Goal: Task Accomplishment & Management: Complete application form

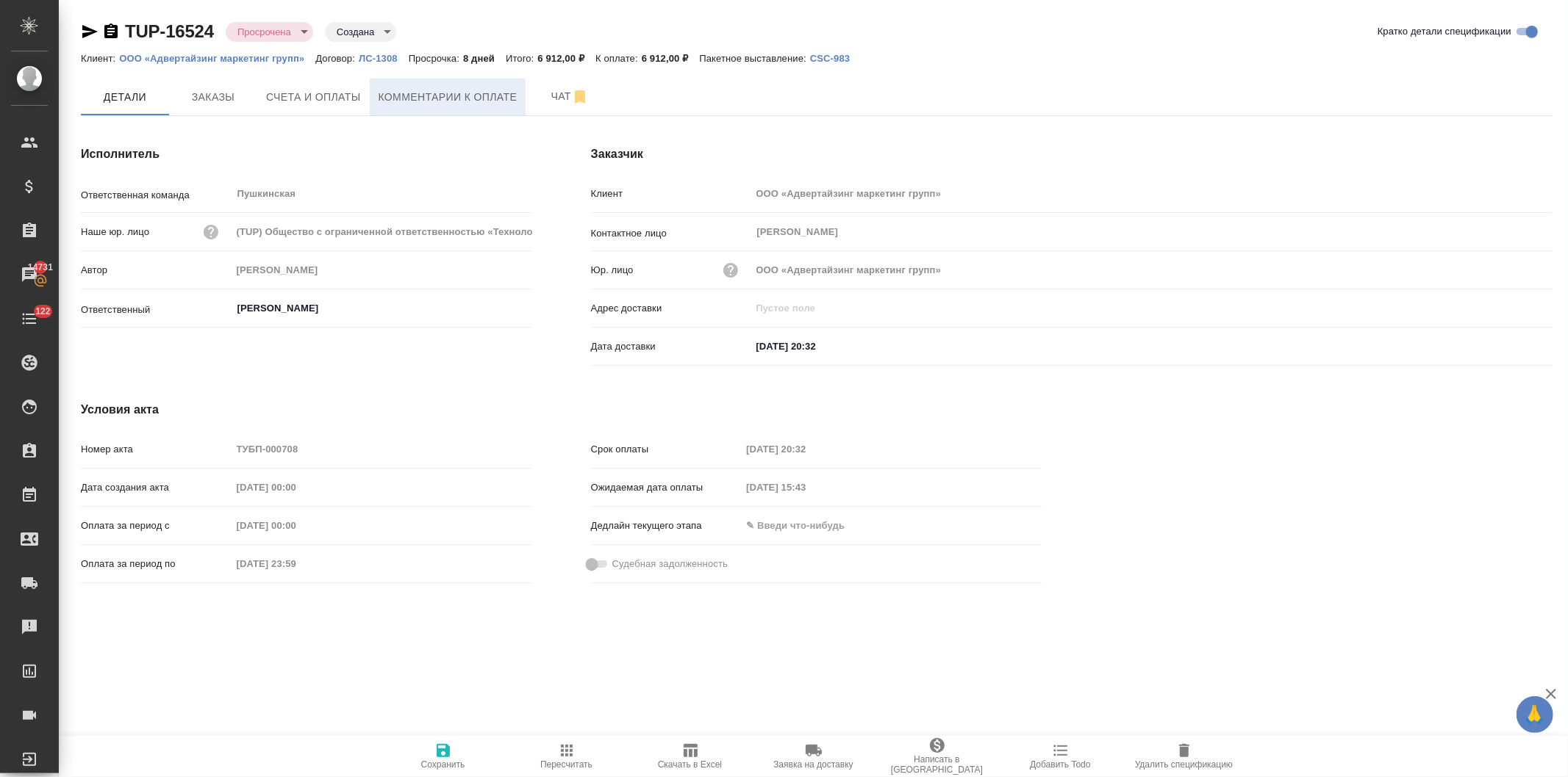
click at [386, 97] on span "Комментарии к оплате" at bounding box center [448, 97] width 139 height 18
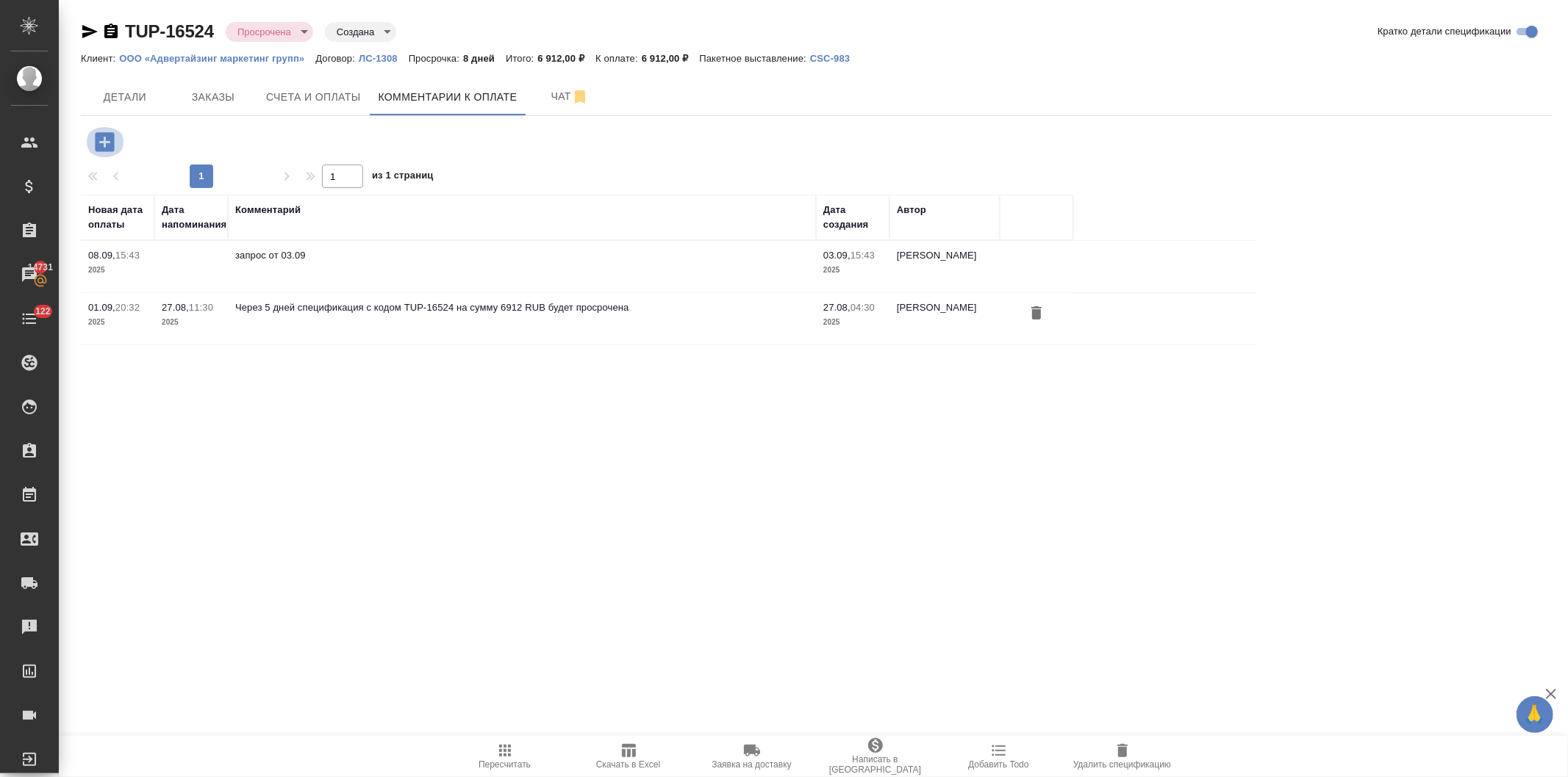
click at [98, 142] on icon "button" at bounding box center [104, 142] width 19 height 19
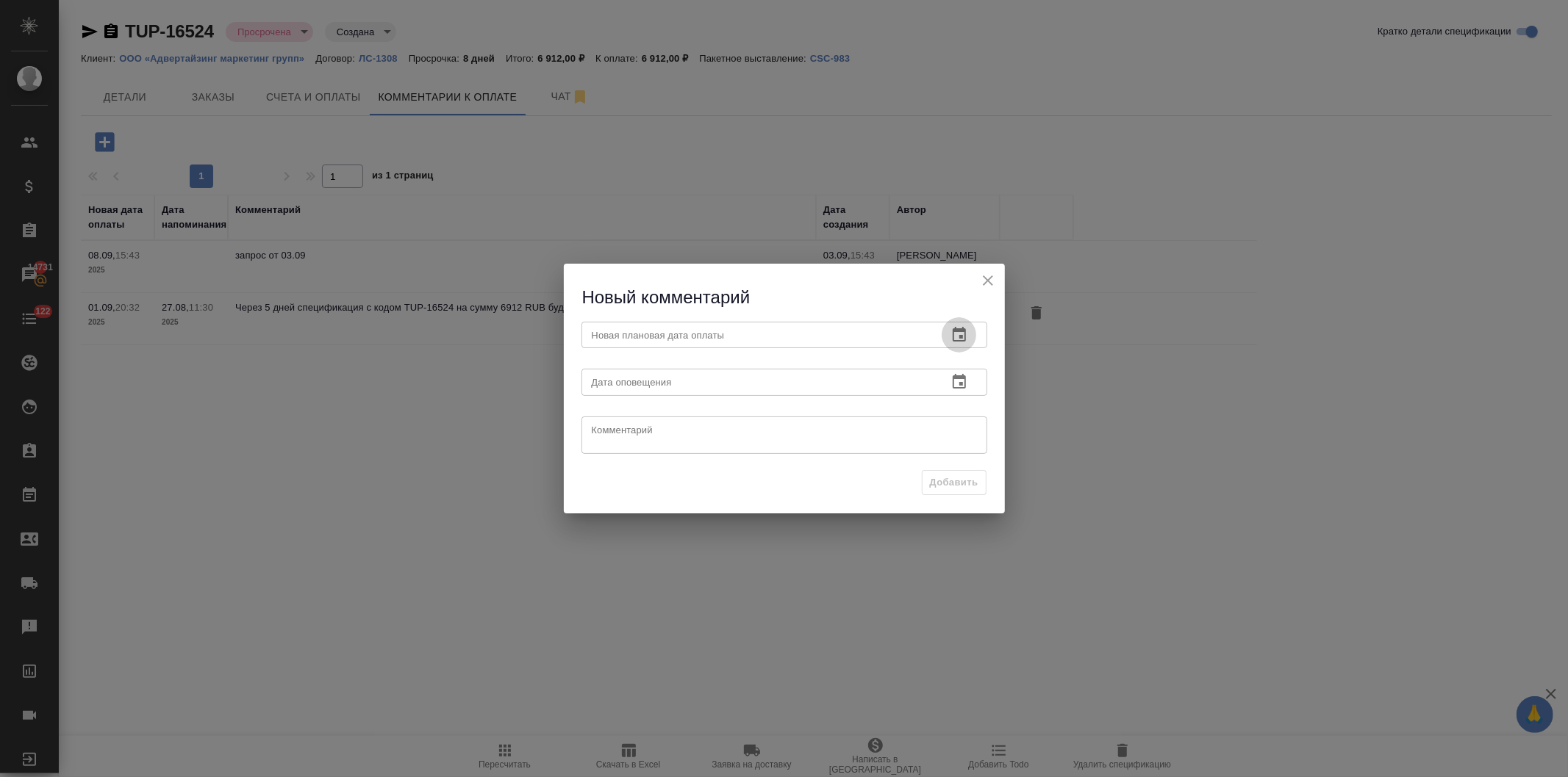
click at [951, 333] on icon "button" at bounding box center [959, 335] width 17 height 17
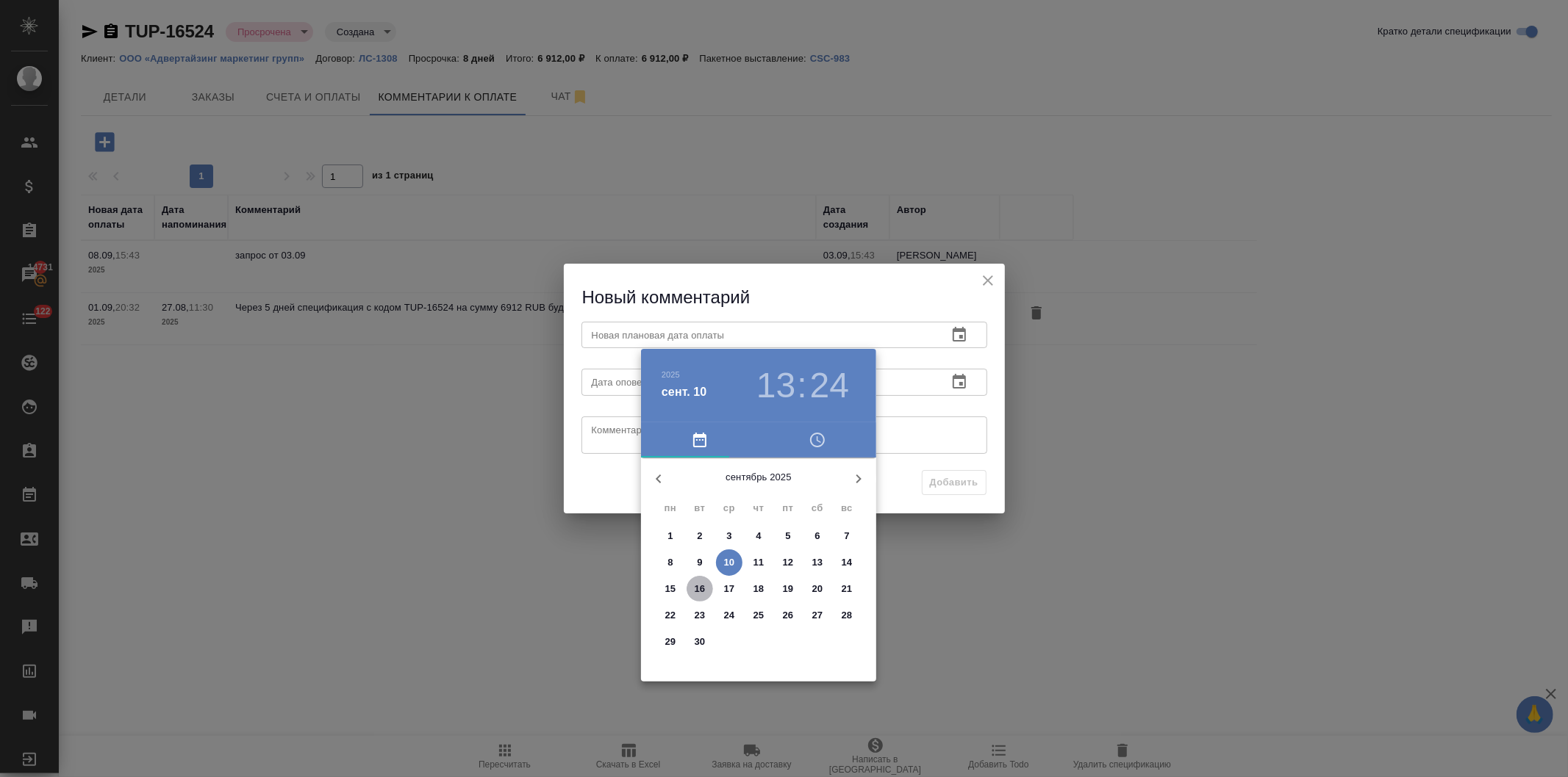
click at [691, 585] on span "16" at bounding box center [700, 589] width 26 height 15
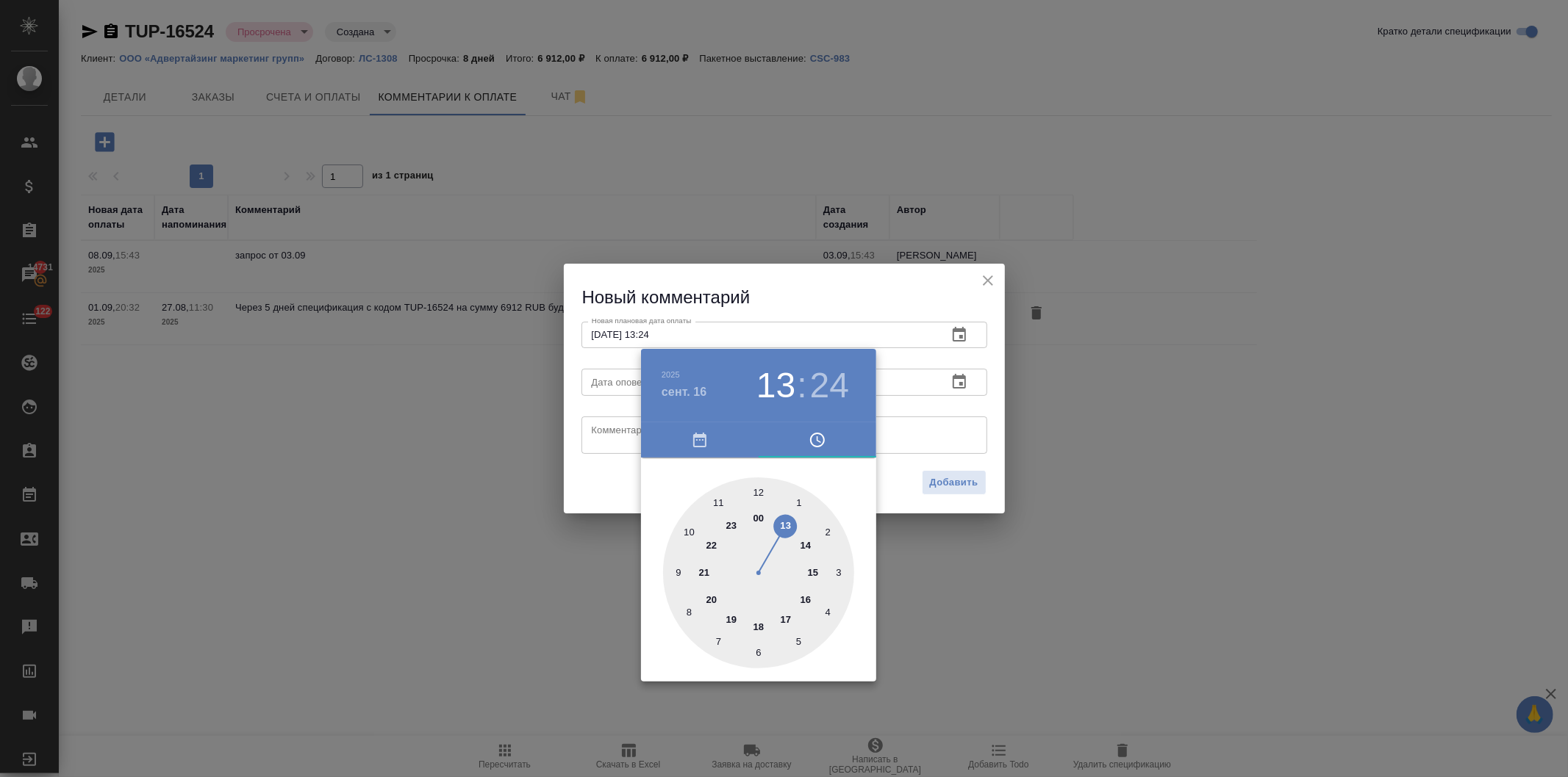
click at [787, 615] on div at bounding box center [758, 573] width 191 height 191
click at [762, 492] on div at bounding box center [758, 573] width 191 height 191
type input "16.09.2025 17:00"
click at [827, 298] on div at bounding box center [784, 388] width 1568 height 777
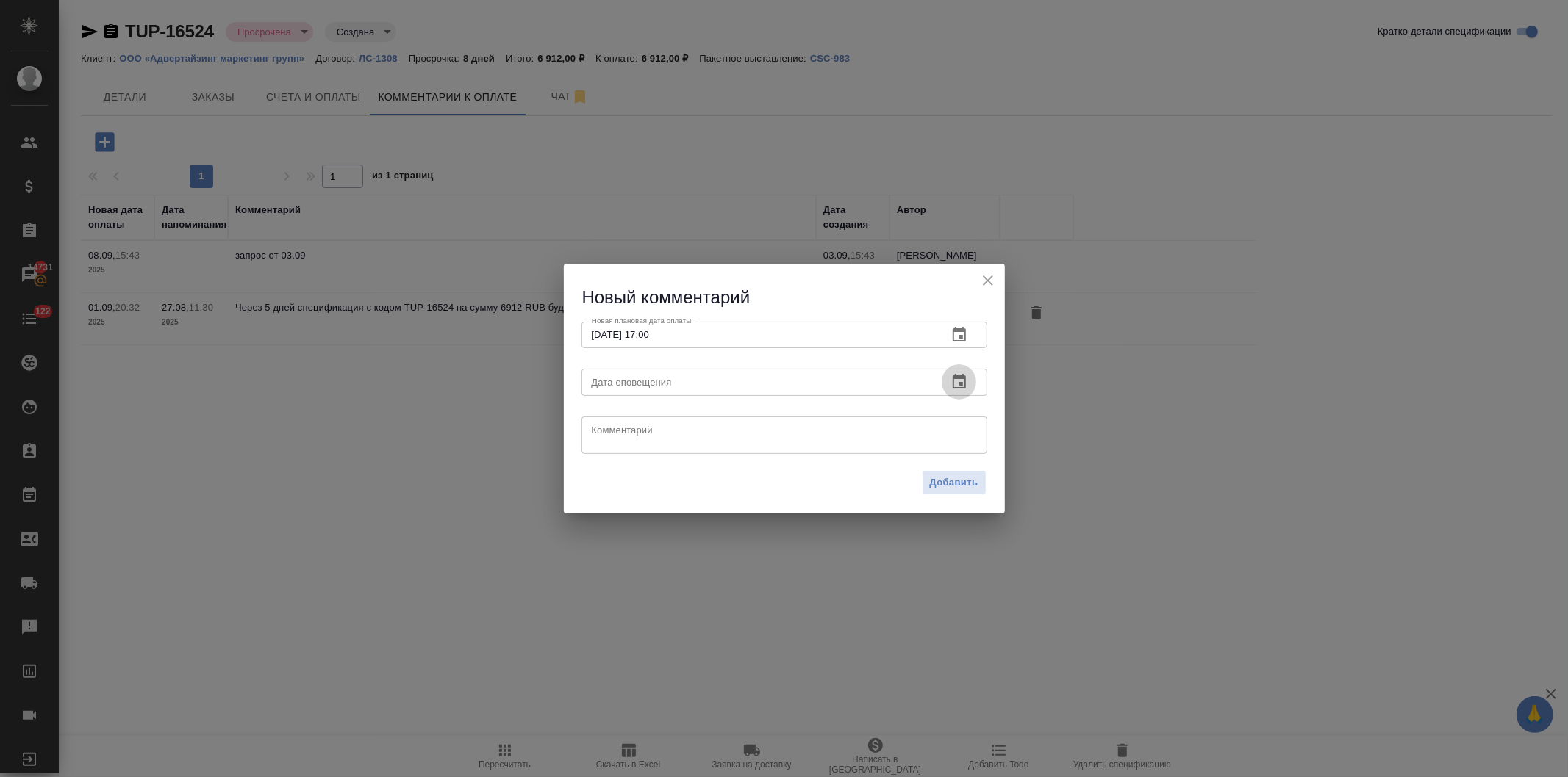
click at [956, 376] on icon "button" at bounding box center [959, 381] width 13 height 15
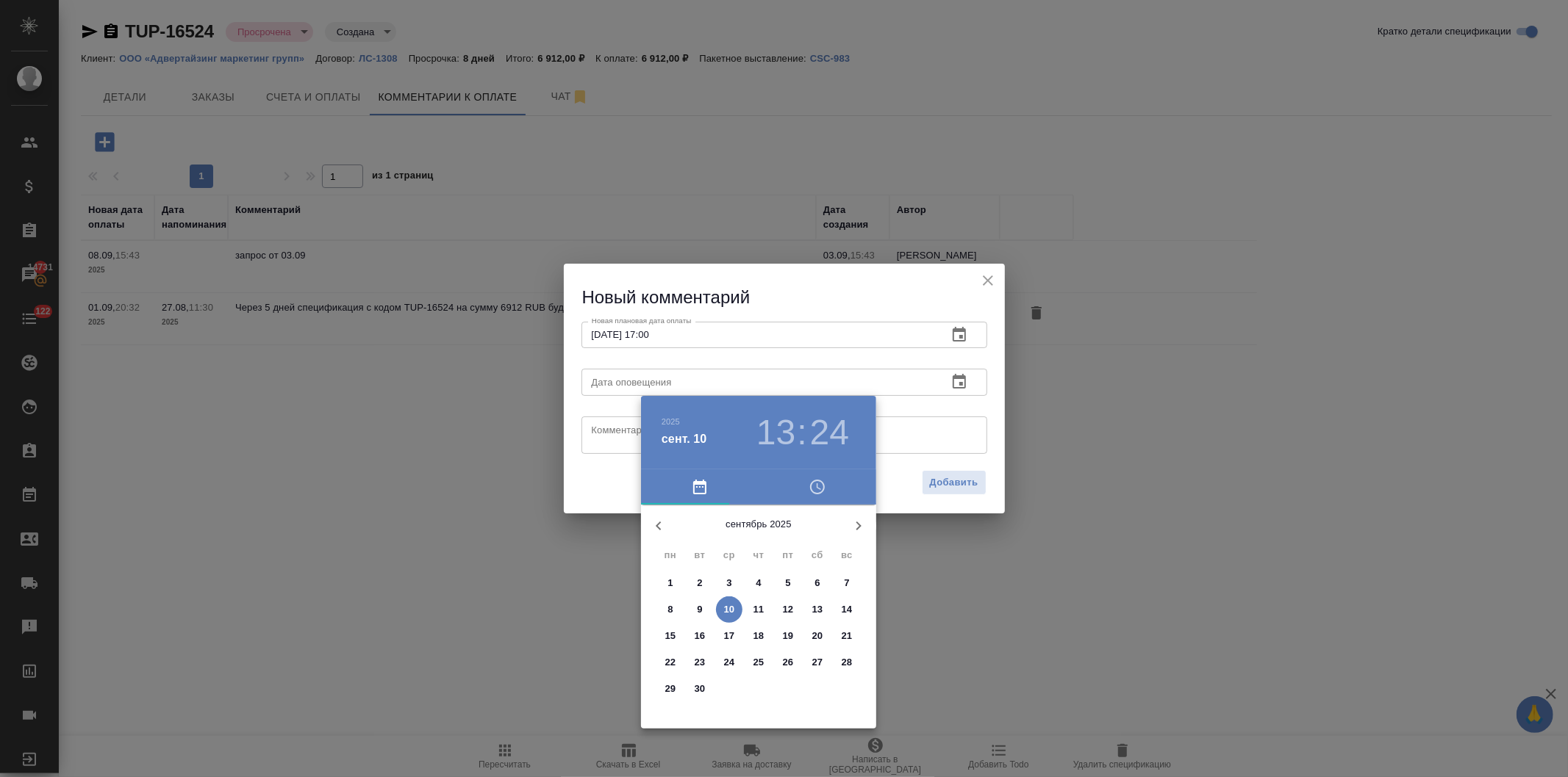
click at [722, 578] on span "3" at bounding box center [729, 583] width 26 height 15
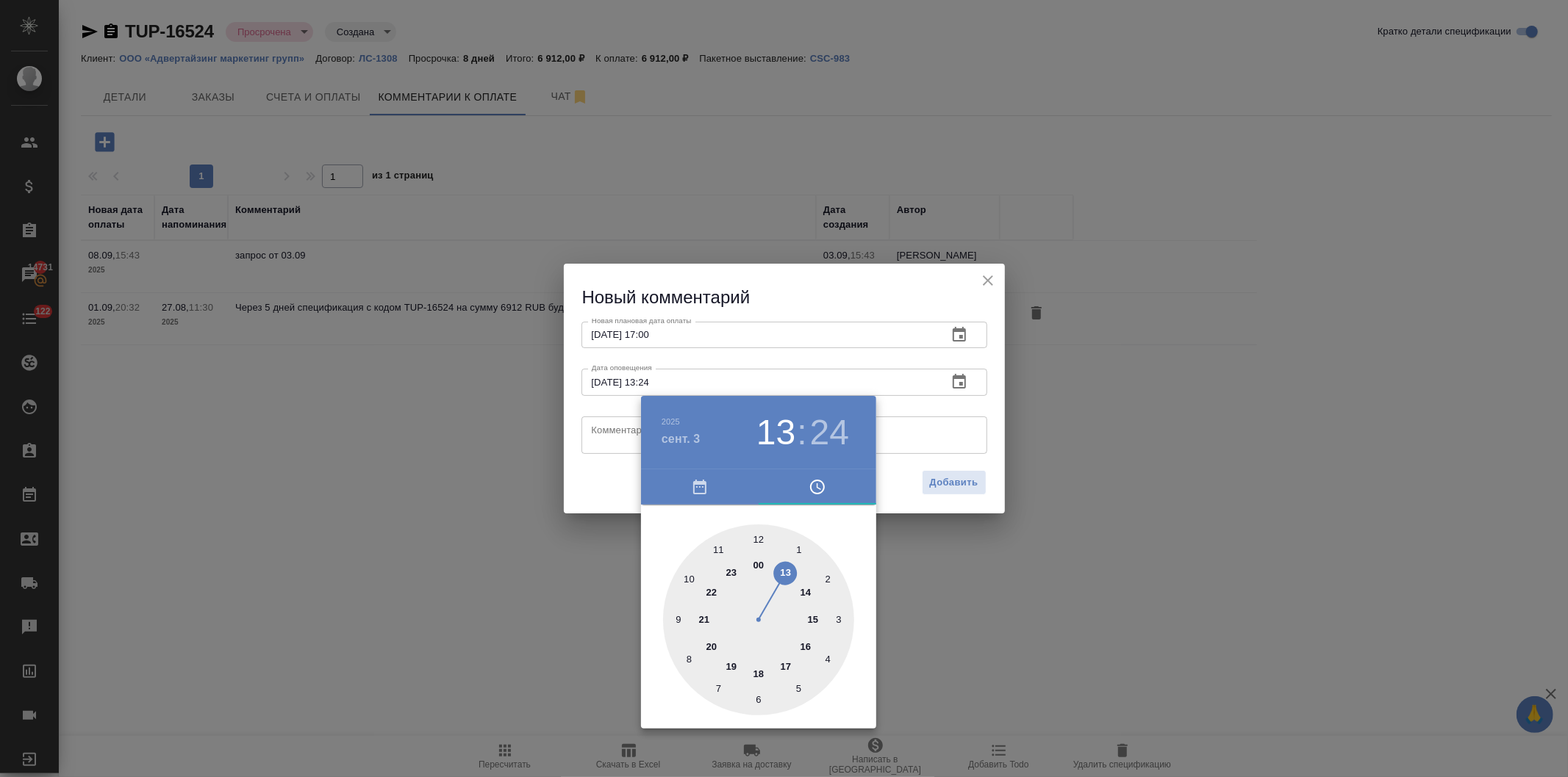
click at [835, 430] on h3 "24" at bounding box center [830, 432] width 39 height 41
click at [758, 537] on div at bounding box center [758, 620] width 191 height 191
type input "03.09.2025 13:00"
click at [863, 296] on div at bounding box center [784, 388] width 1568 height 777
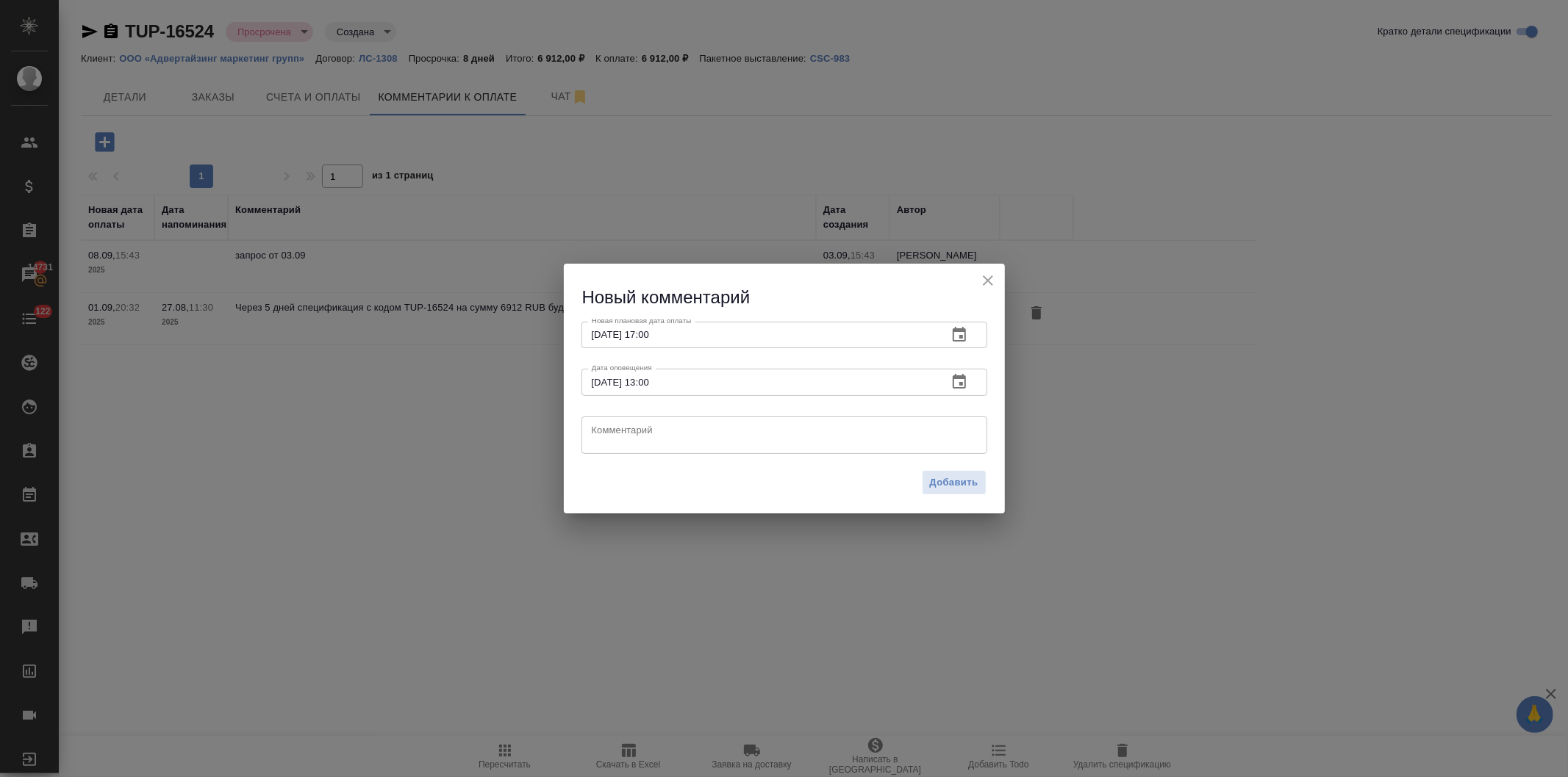
click at [630, 428] on textarea at bounding box center [784, 434] width 386 height 22
paste textarea "Оказывается, в сумме заявки допустили ошибку, и у бухгалтерии она не билась с В…"
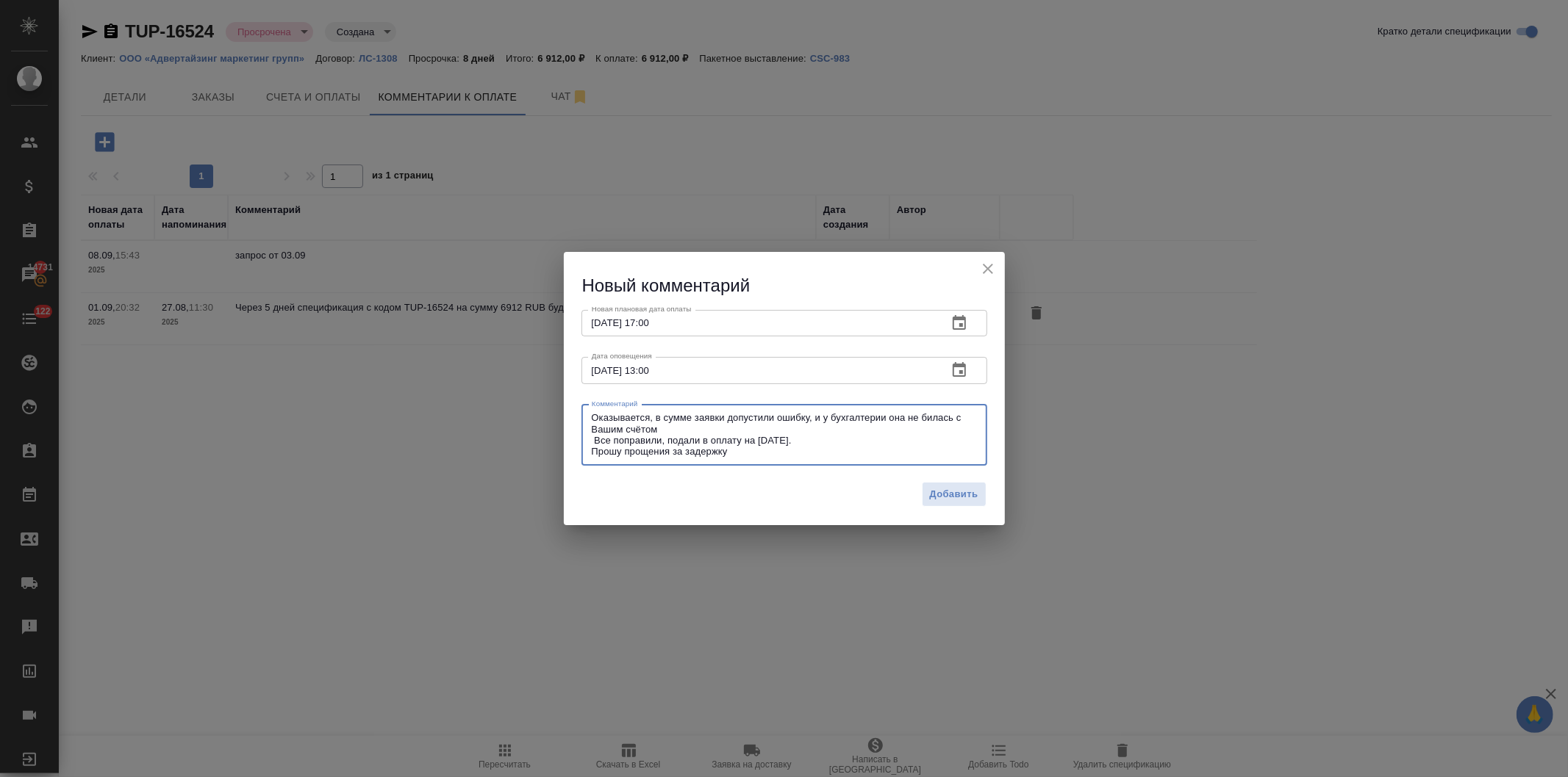
click at [599, 438] on textarea "Оказывается, в сумме заявки допустили ошибку, и у бухгалтерии она не билась с В…" at bounding box center [784, 435] width 386 height 45
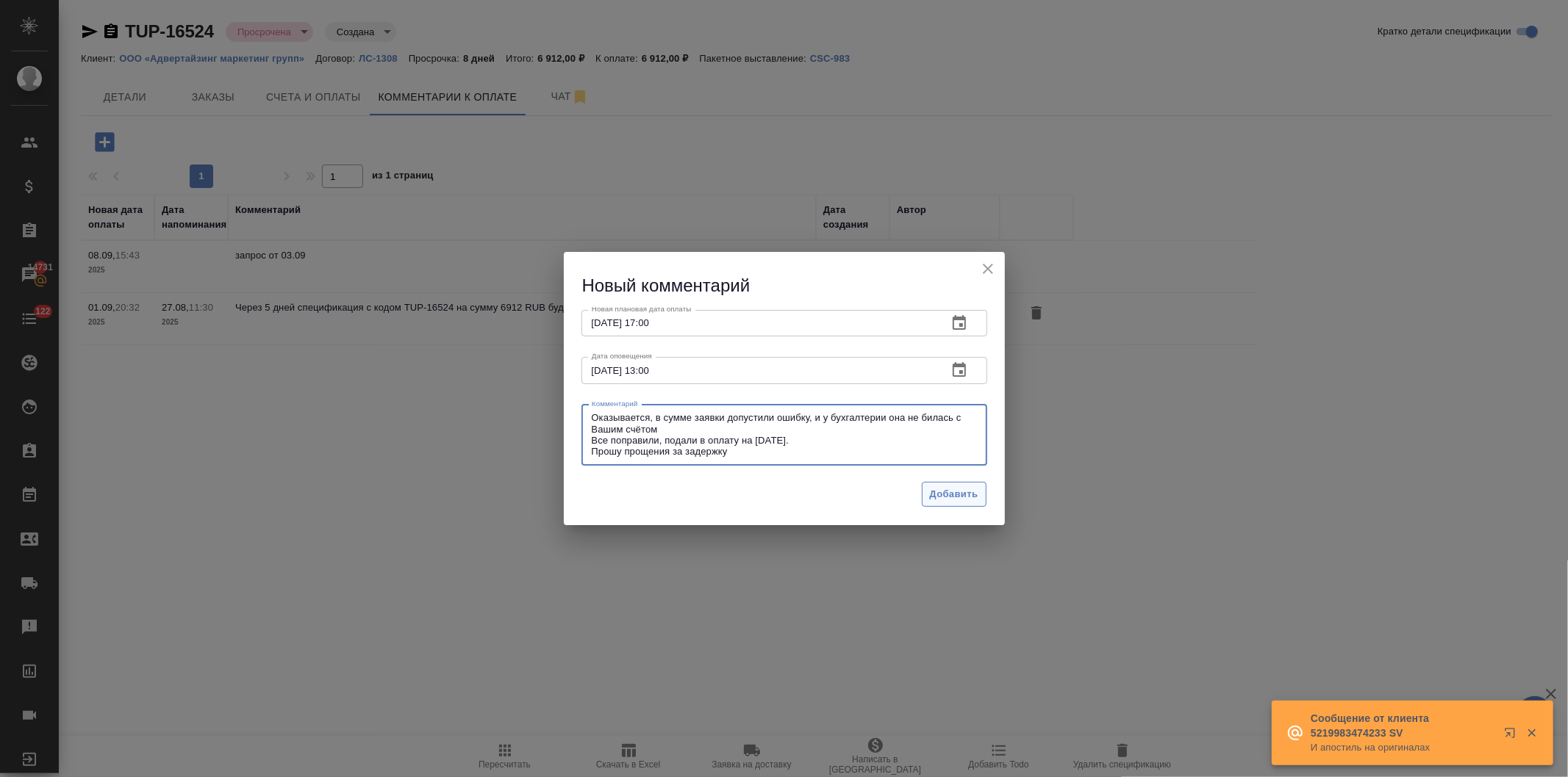
type textarea "Оказывается, в сумме заявки допустили ошибку, и у бухгалтерии она не билась с В…"
click at [949, 491] on span "Добавить" at bounding box center [955, 494] width 49 height 16
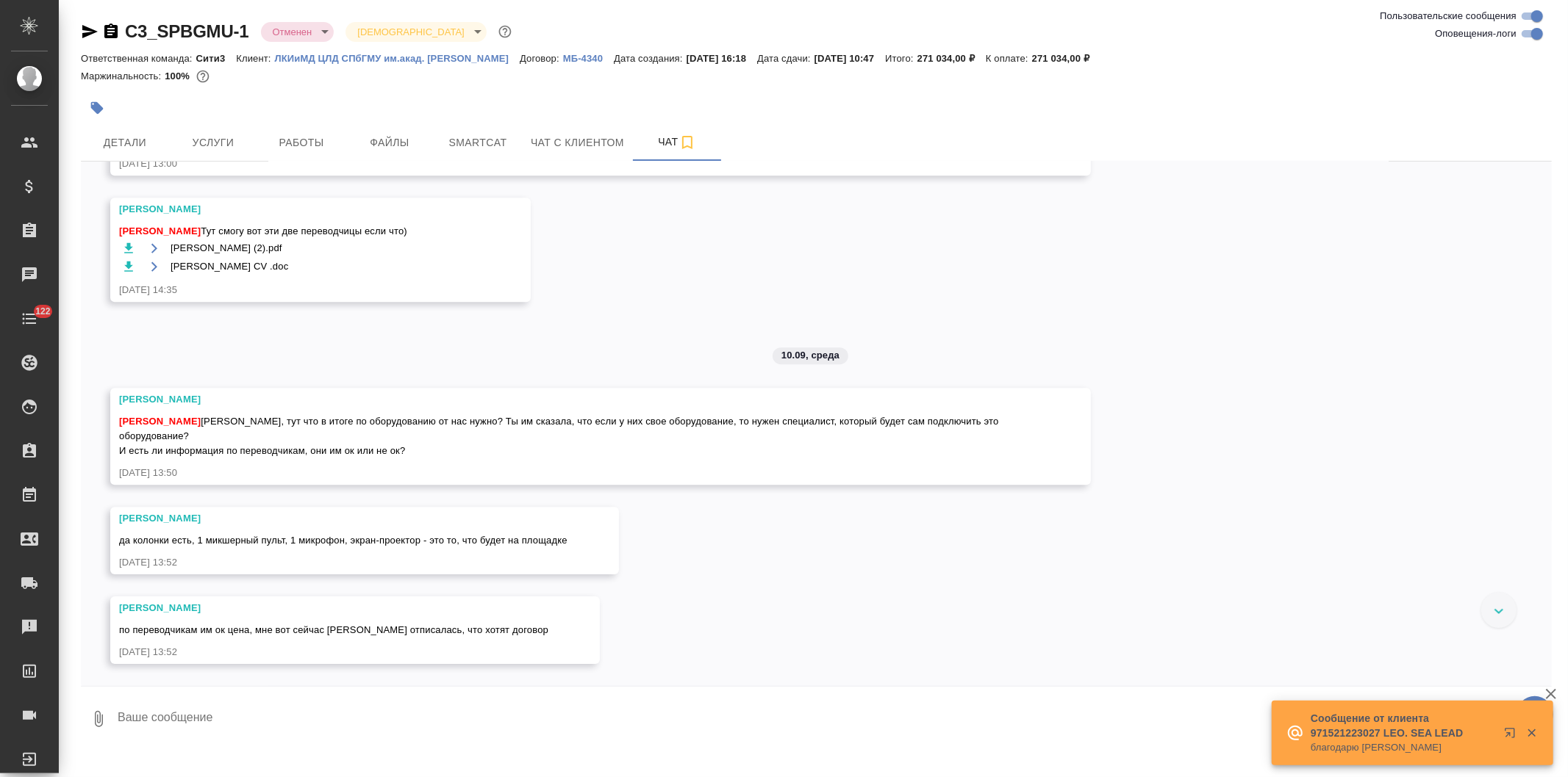
scroll to position [3791, 0]
click at [108, 140] on span "Детали" at bounding box center [124, 142] width 70 height 18
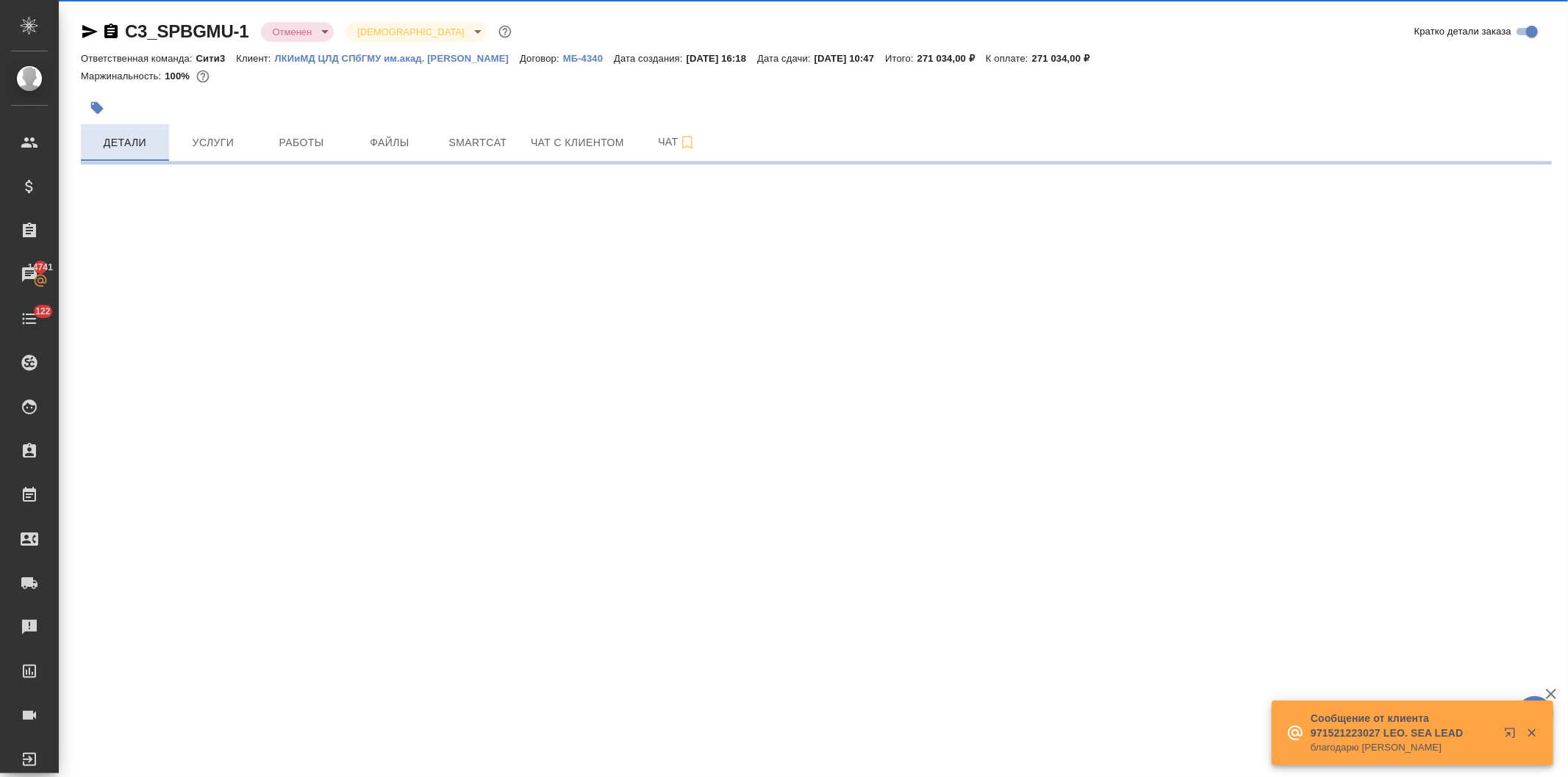
select select "RU"
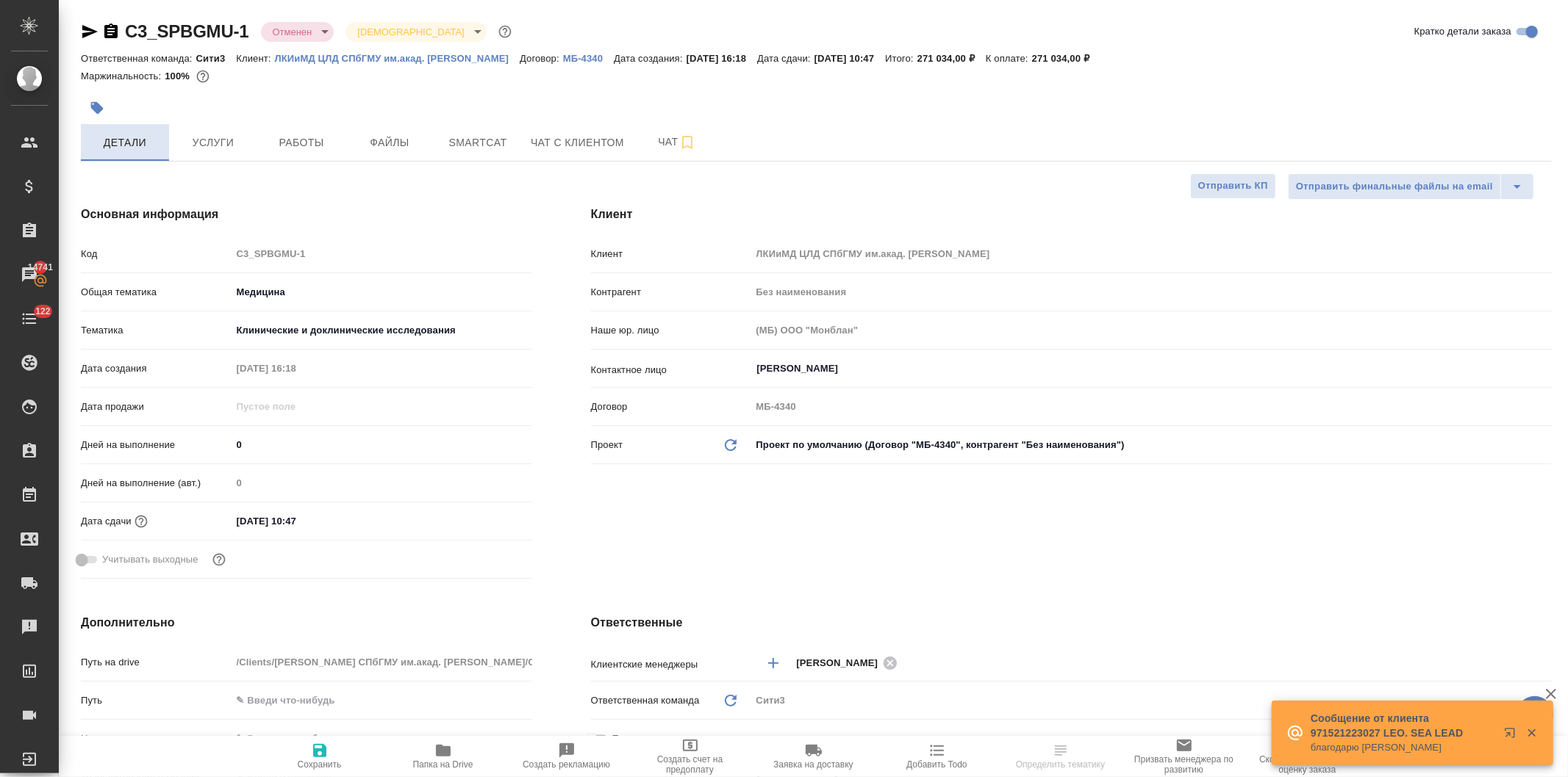
type textarea "x"
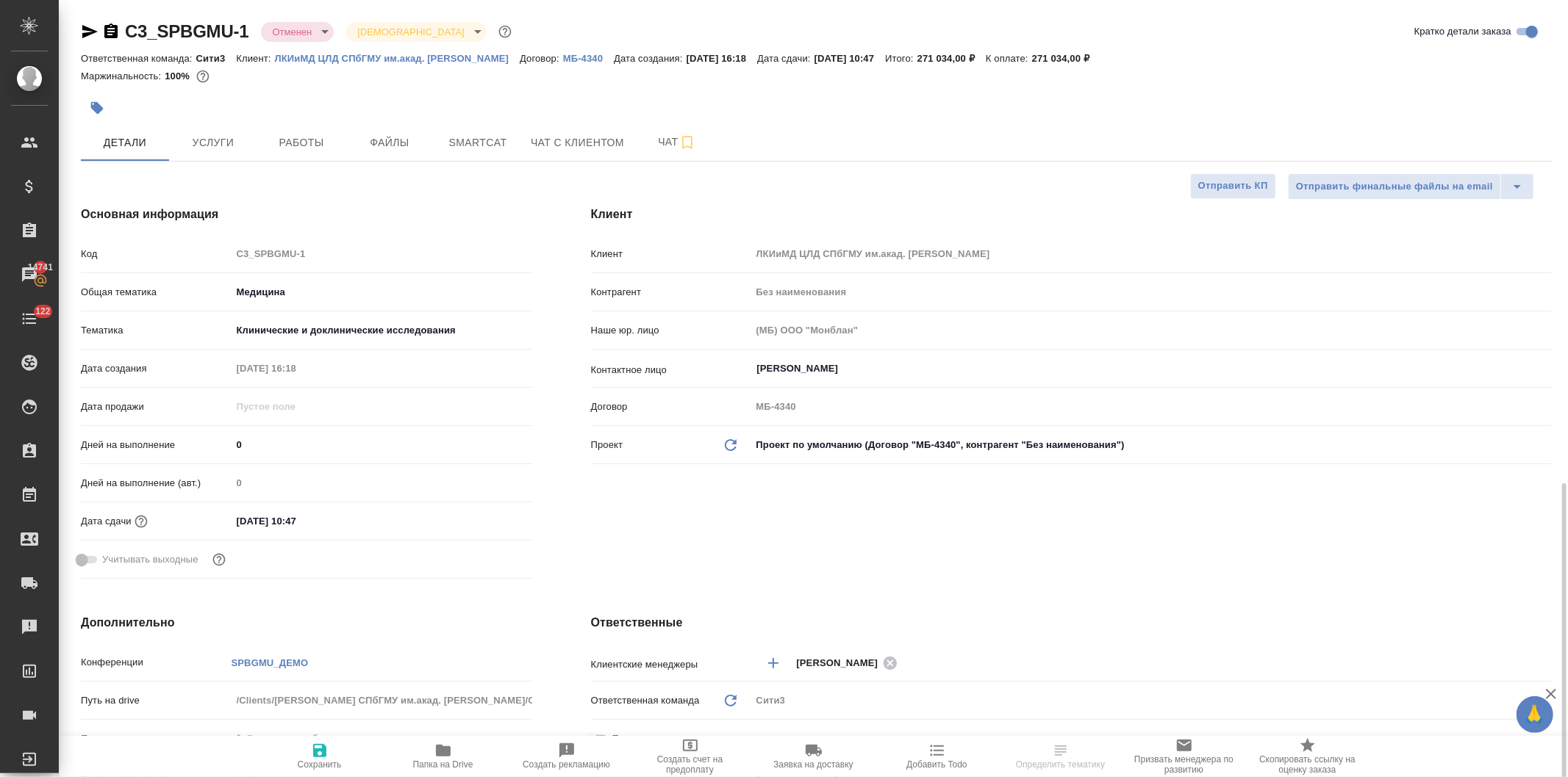
scroll to position [326, 0]
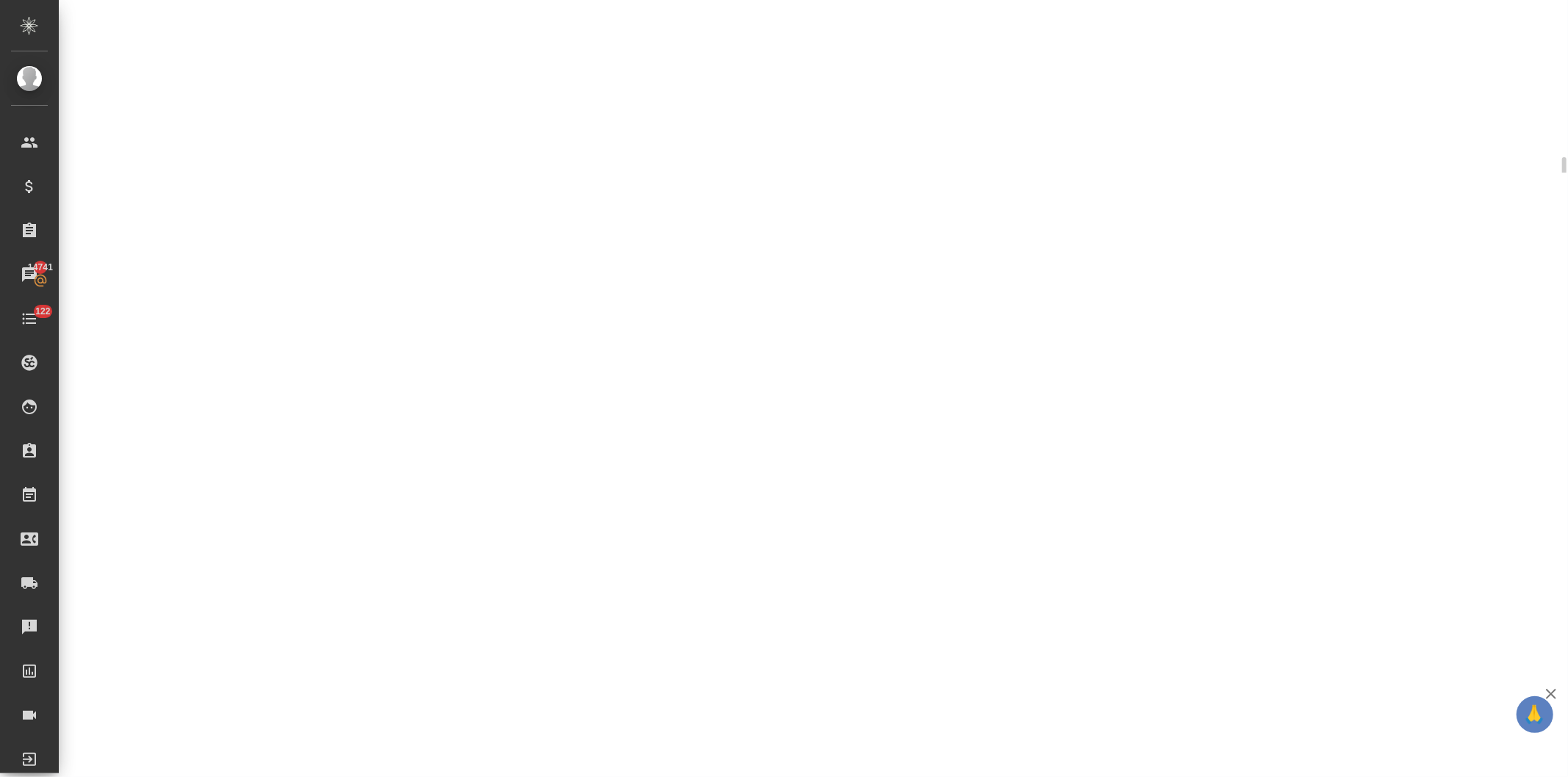
select select "RU"
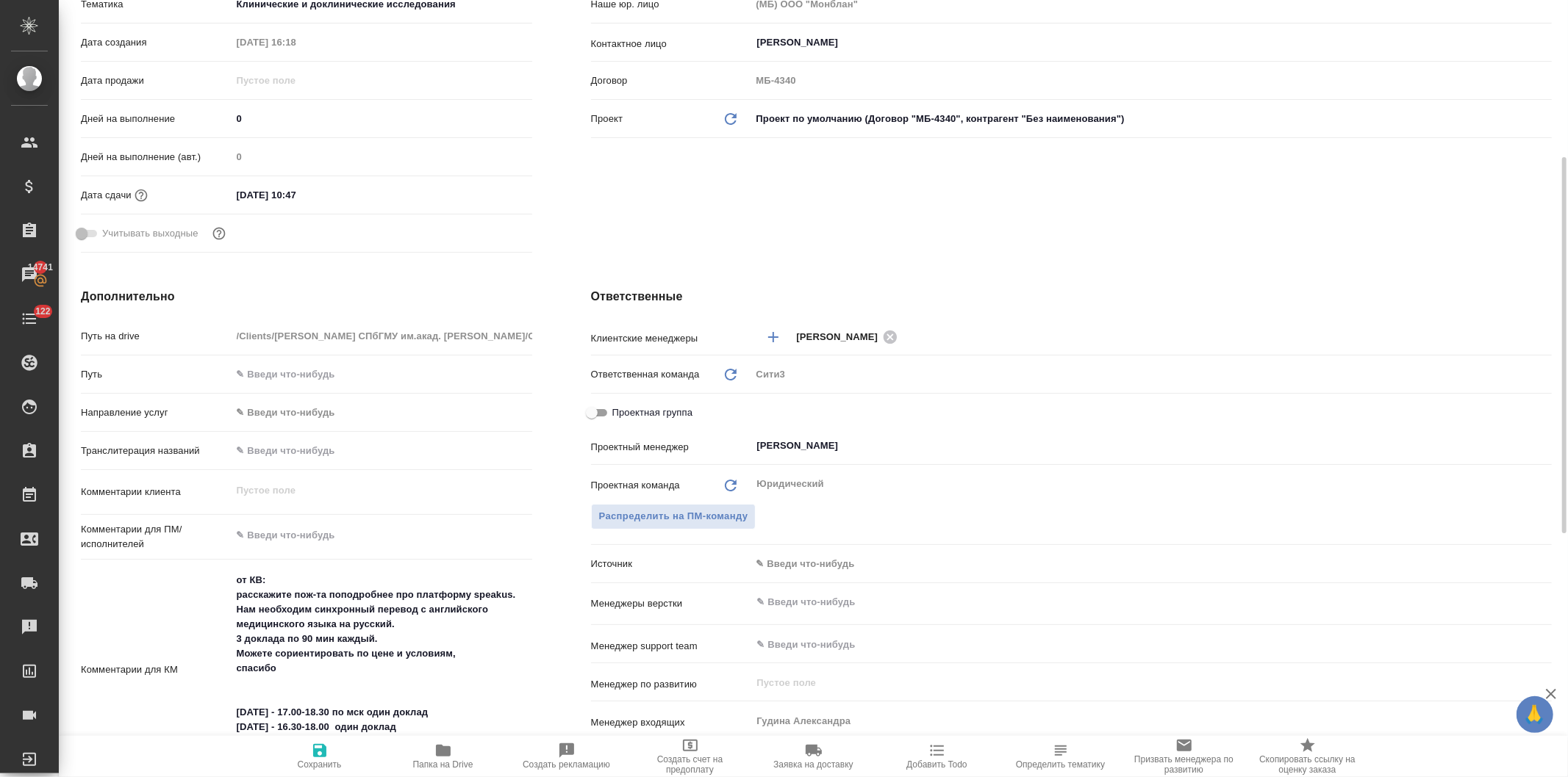
type textarea "x"
